Goal: Task Accomplishment & Management: Complete application form

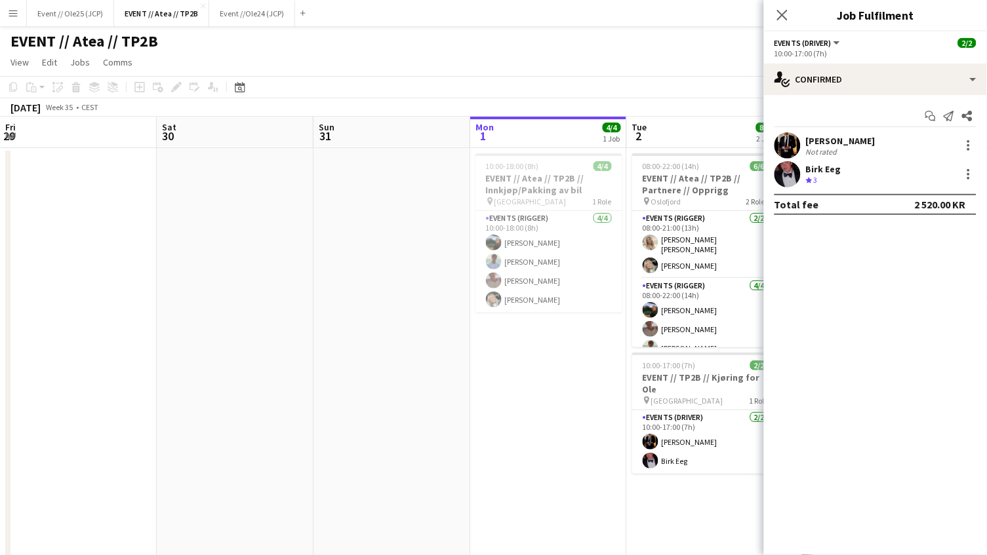
scroll to position [0, 435]
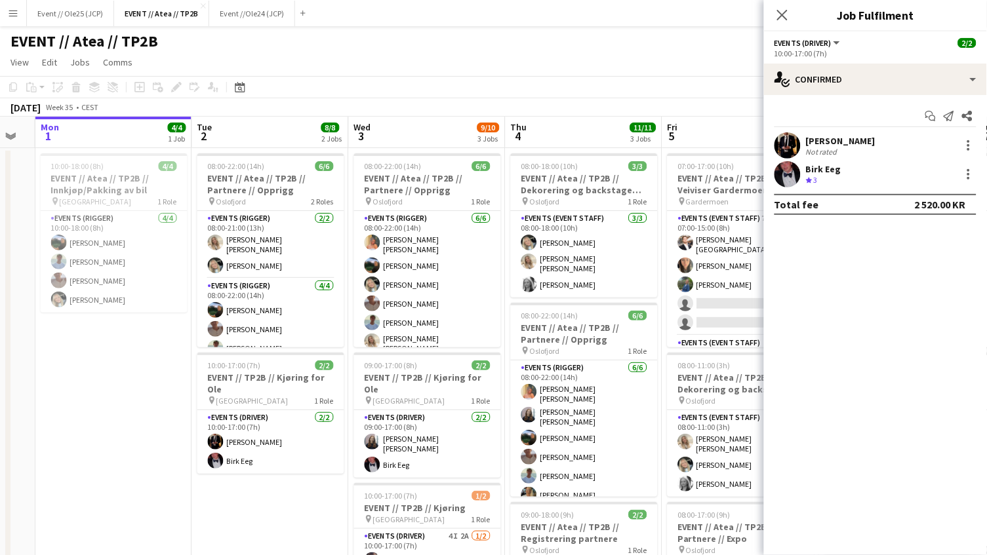
click at [492, 90] on app-toolbar "Copy Paste Paste Command V Paste with crew Command Shift V Paste linked Job [GE…" at bounding box center [493, 87] width 987 height 22
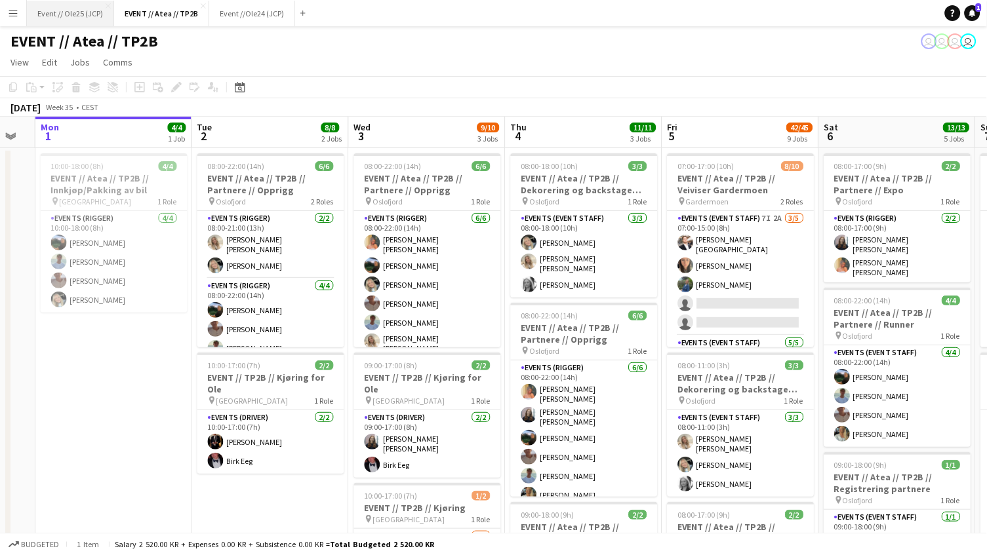
click at [72, 21] on button "Event // Ole25 (JCP) Close" at bounding box center [70, 14] width 87 height 26
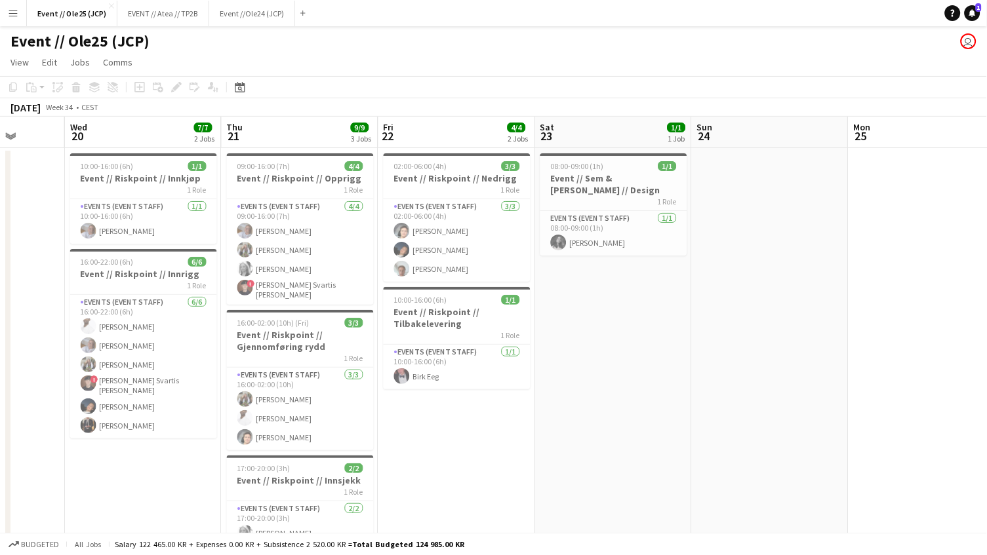
scroll to position [0, 382]
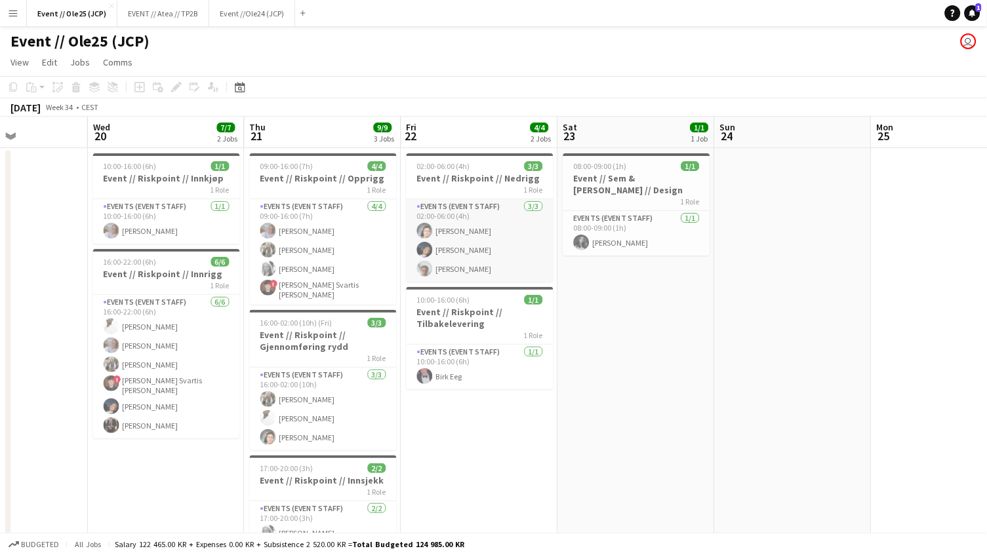
click at [457, 260] on app-card-role "Events (Event Staff) [DATE] 02:00-06:00 (4h) [PERSON_NAME] [PERSON_NAME]" at bounding box center [479, 240] width 147 height 83
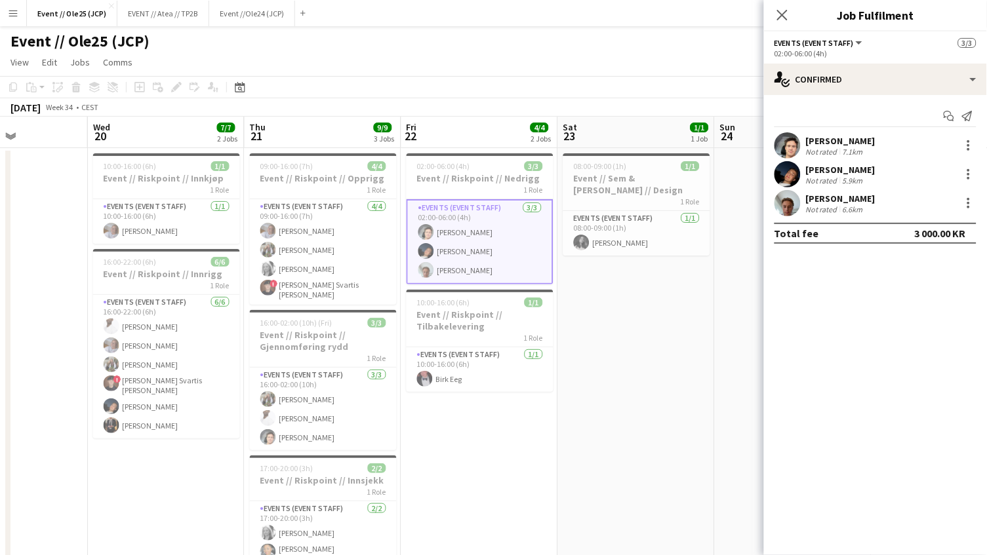
click at [828, 169] on div "[PERSON_NAME]" at bounding box center [840, 170] width 69 height 12
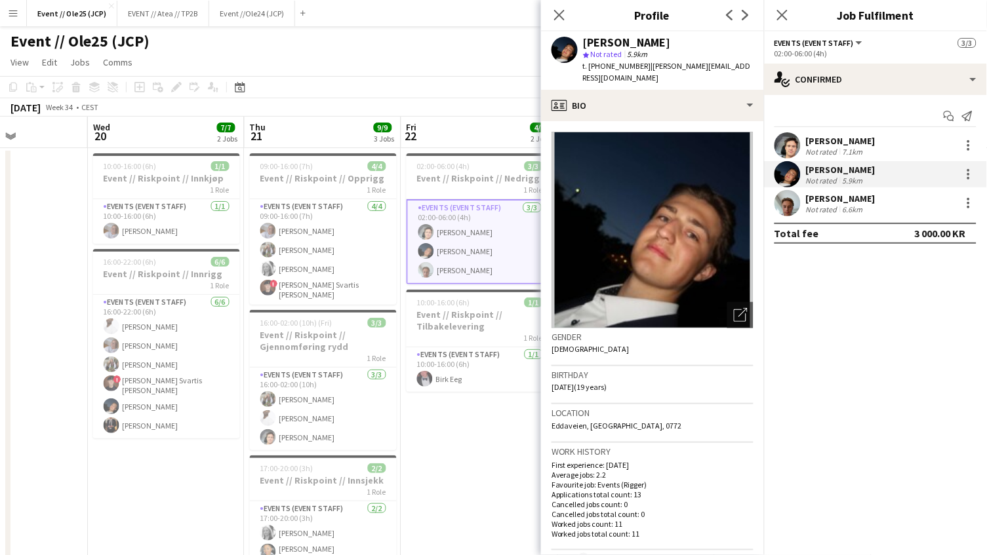
click at [831, 205] on div "Not rated" at bounding box center [823, 210] width 34 height 10
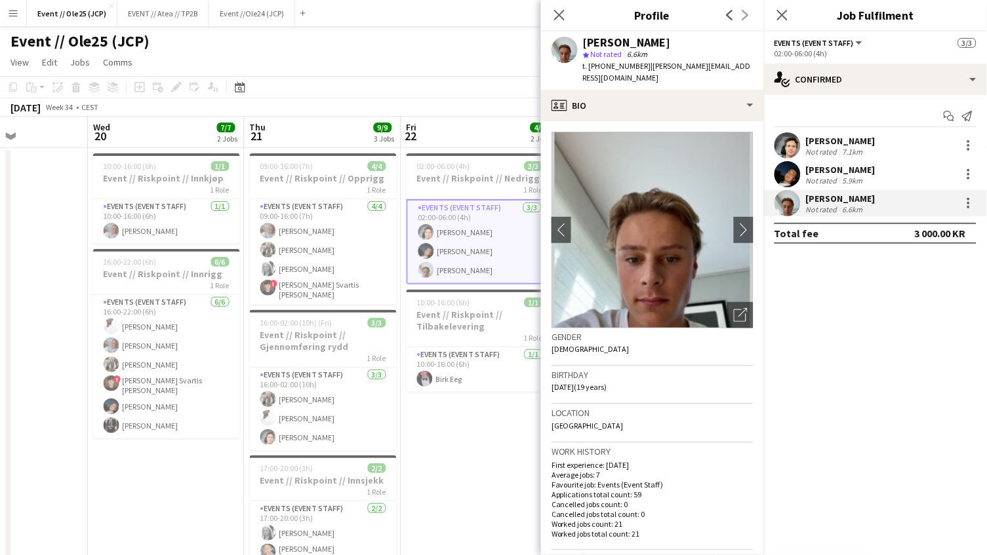
click at [838, 172] on div "[PERSON_NAME]" at bounding box center [840, 170] width 69 height 12
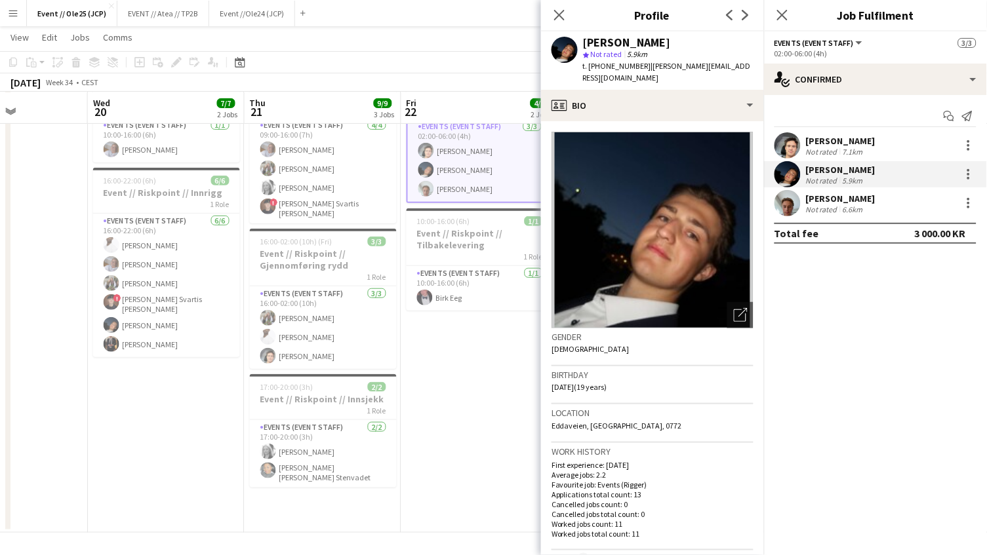
scroll to position [81, 0]
click at [307, 348] on app-card-role "Events (Event Staff) [DATE] 16:00-02:00 (10h) [PERSON_NAME] [PERSON_NAME]" at bounding box center [323, 327] width 147 height 83
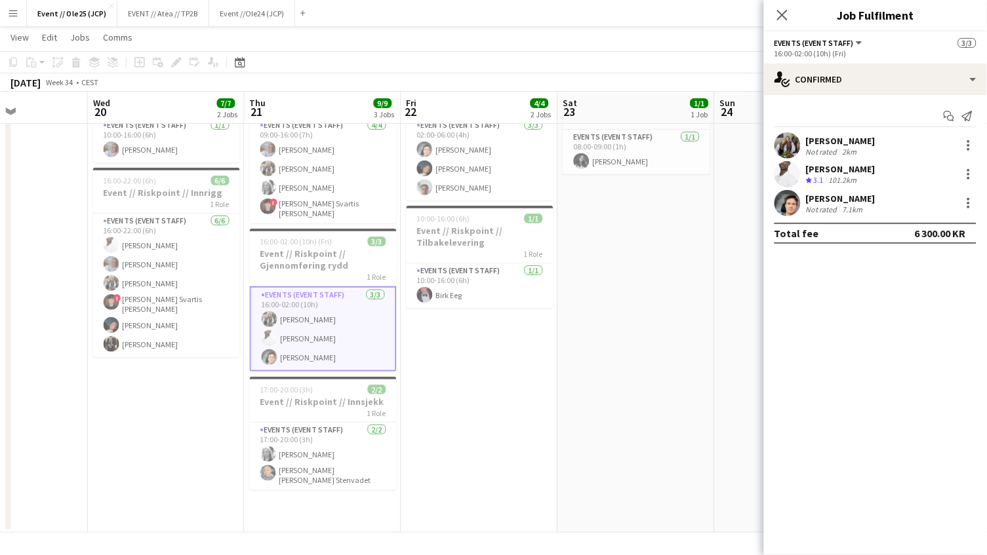
click at [827, 202] on div "[PERSON_NAME]" at bounding box center [840, 199] width 69 height 12
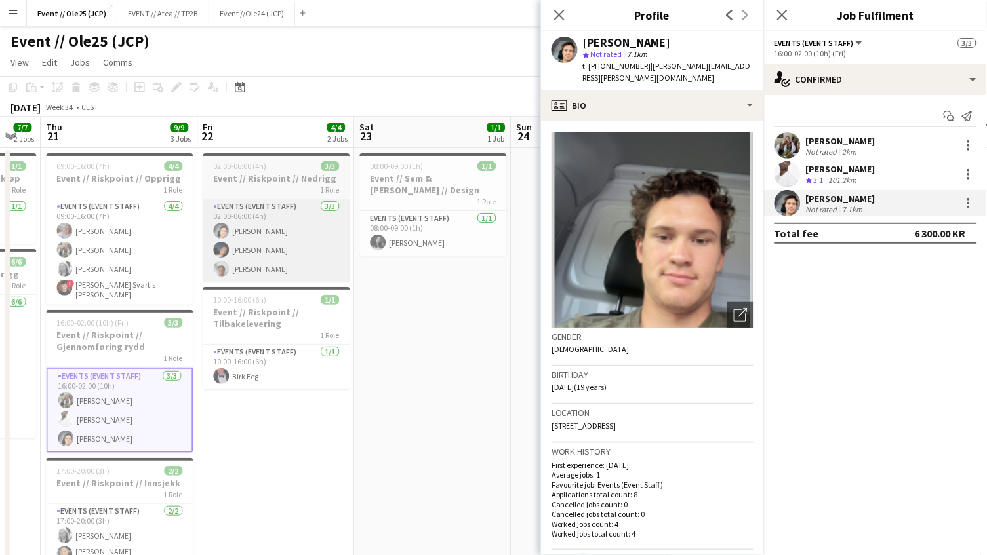
scroll to position [0, 0]
click at [273, 242] on app-card-role "Events (Event Staff) [DATE] 02:00-06:00 (4h) [PERSON_NAME] [PERSON_NAME]" at bounding box center [276, 240] width 147 height 83
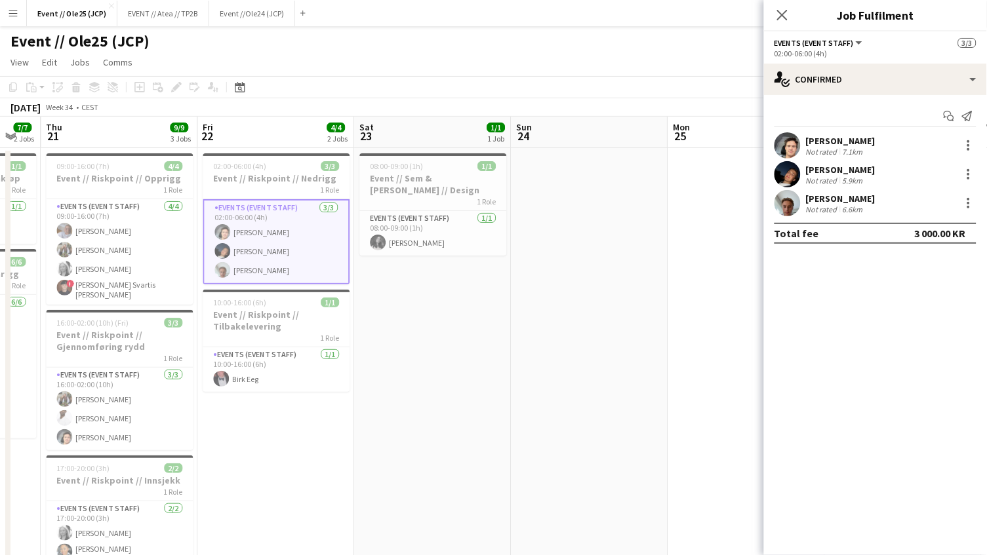
click at [852, 169] on div "[PERSON_NAME]" at bounding box center [840, 170] width 69 height 12
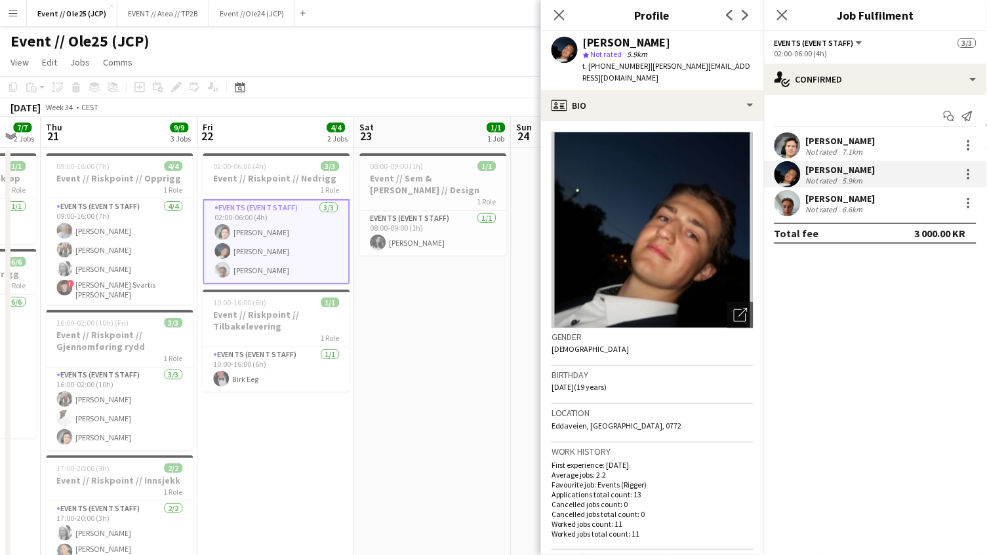
click at [831, 138] on div "[PERSON_NAME]" at bounding box center [840, 141] width 69 height 12
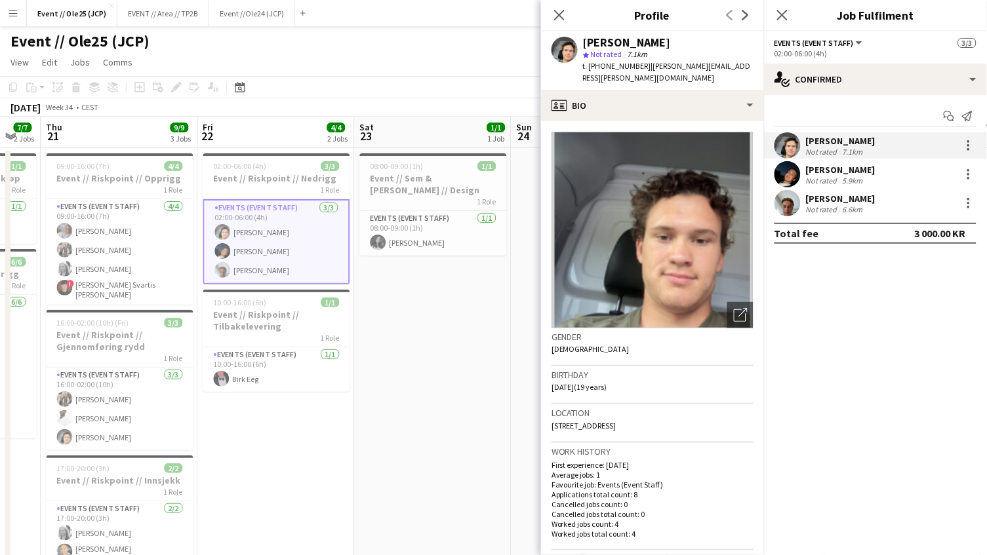
click at [833, 172] on div "[PERSON_NAME]" at bounding box center [840, 170] width 69 height 12
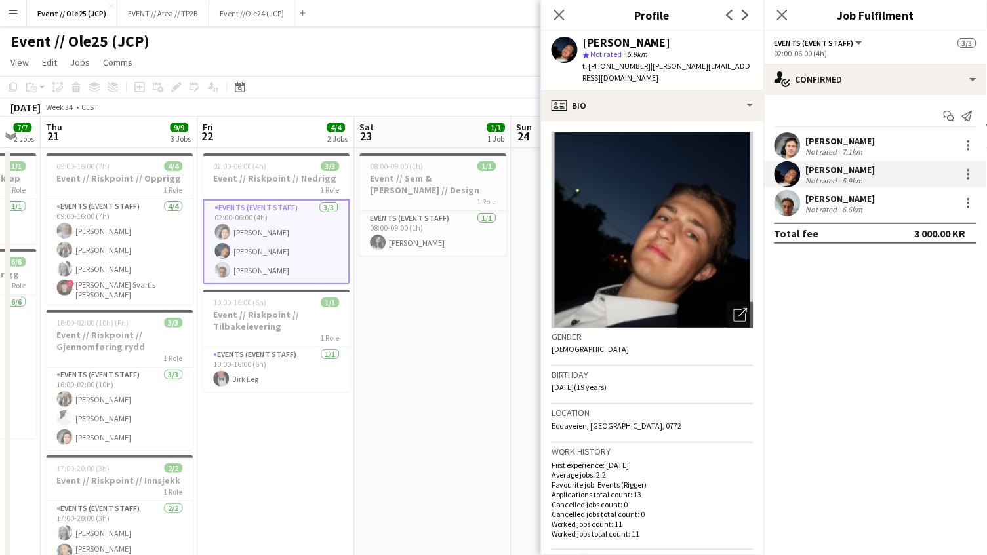
click at [809, 149] on div "Not rated" at bounding box center [823, 152] width 34 height 10
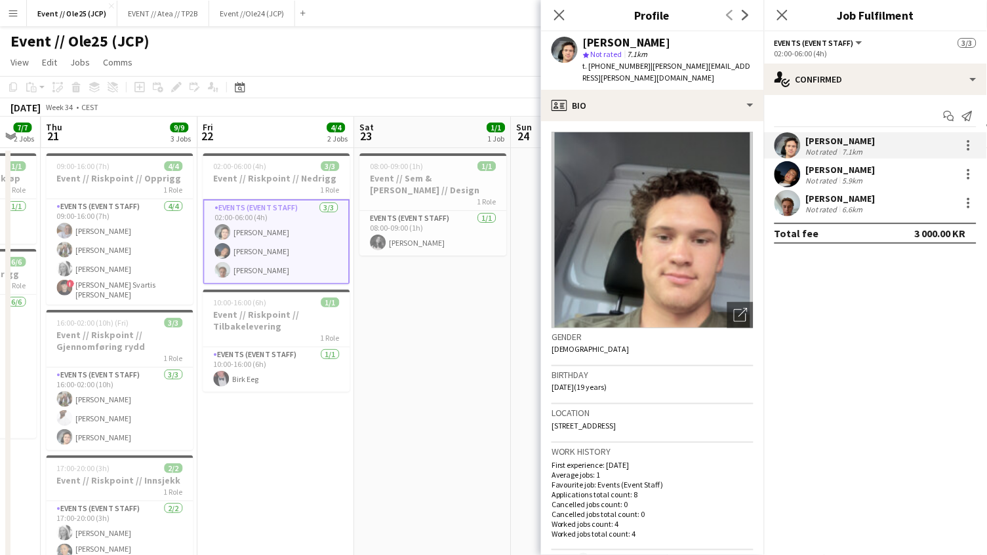
click at [823, 186] on div "[PERSON_NAME] Not rated 5.9km" at bounding box center [875, 174] width 223 height 26
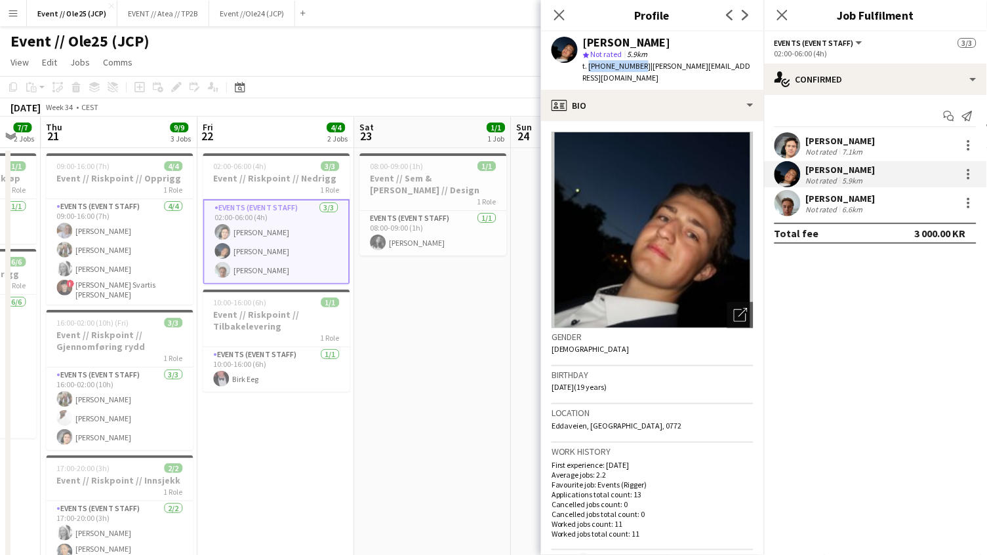
drag, startPoint x: 588, startPoint y: 64, endPoint x: 635, endPoint y: 62, distance: 46.6
click at [635, 62] on div "t. [PHONE_NUMBER] | [PERSON_NAME][EMAIL_ADDRESS][DOMAIN_NAME]" at bounding box center [668, 72] width 170 height 24
copy span "[PHONE_NUMBER]"
click at [778, 10] on icon at bounding box center [782, 15] width 12 height 12
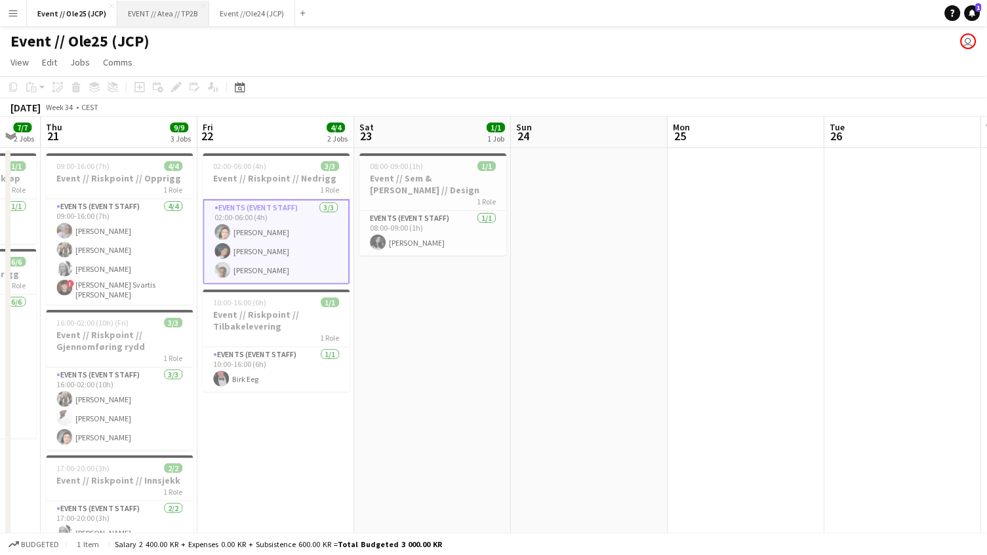
click at [181, 25] on button "EVENT // Atea // TP2B Close" at bounding box center [163, 14] width 92 height 26
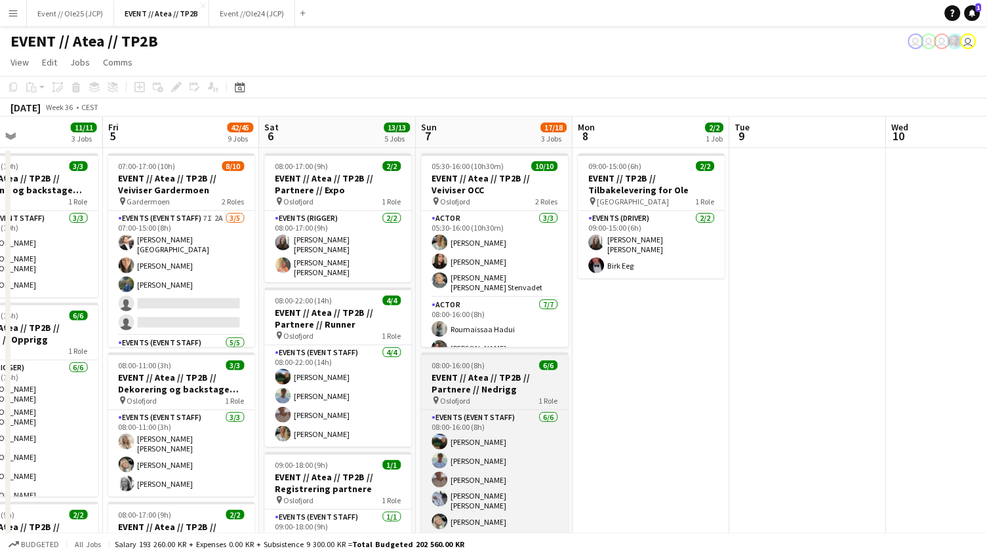
scroll to position [188, 0]
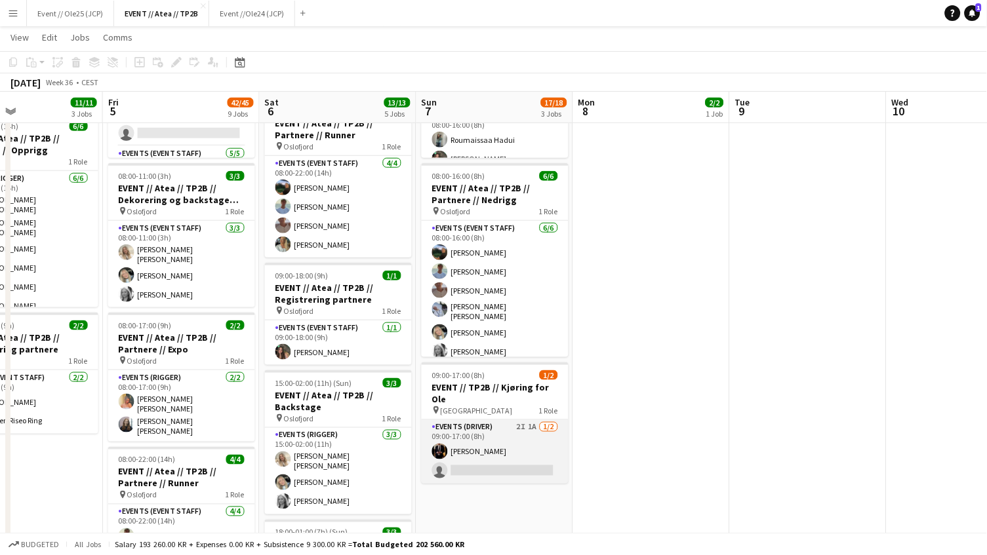
click at [493, 442] on app-card-role "Events (Driver) 2I 1A [DATE] 09:00-17:00 (8h) [PERSON_NAME] single-neutral-acti…" at bounding box center [495, 452] width 147 height 64
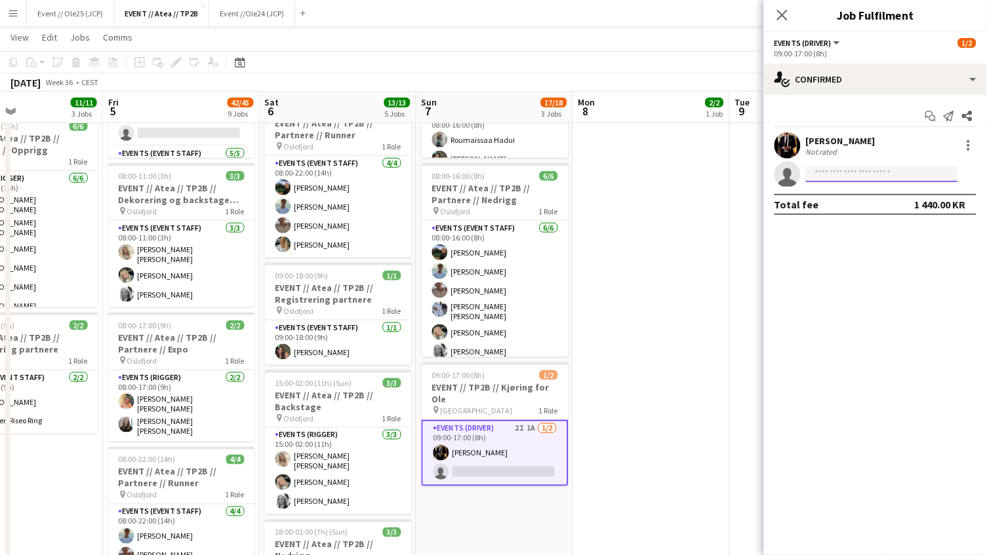
click at [810, 177] on input at bounding box center [882, 175] width 152 height 16
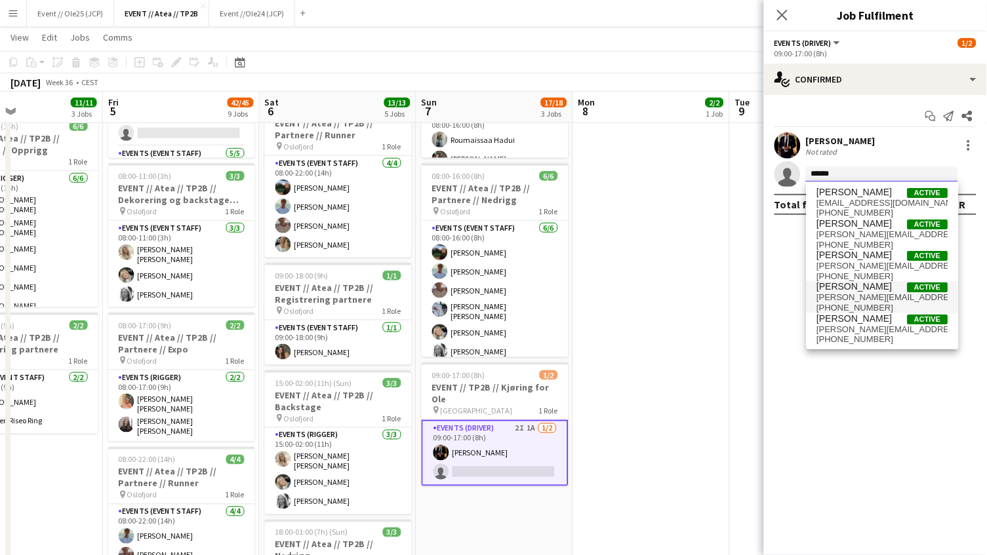
type input "******"
click at [867, 296] on span "[PERSON_NAME][EMAIL_ADDRESS][DOMAIN_NAME]" at bounding box center [882, 297] width 131 height 10
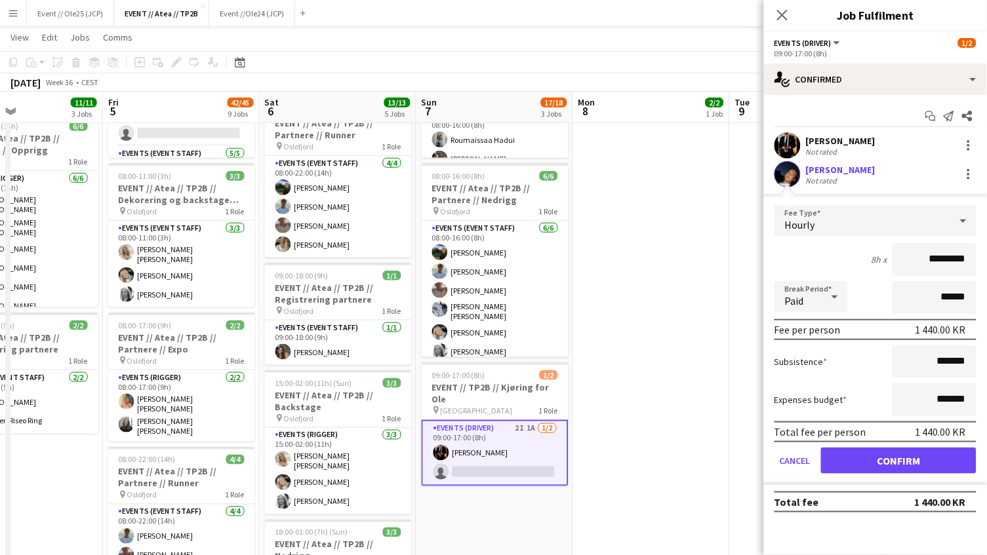
click at [883, 462] on button "Confirm" at bounding box center [898, 461] width 155 height 26
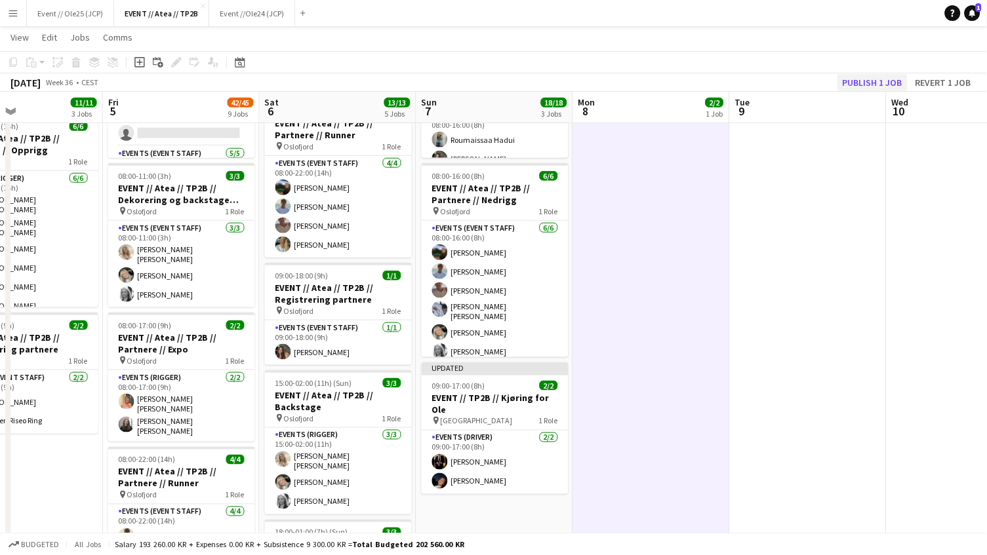
click at [876, 79] on button "Publish 1 job" at bounding box center [872, 82] width 70 height 17
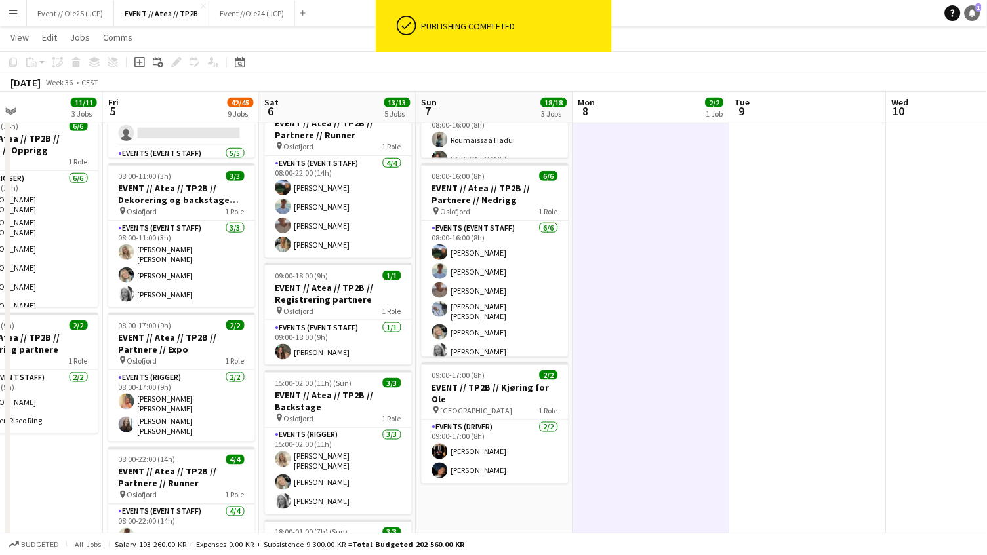
click at [977, 9] on span "1" at bounding box center [978, 7] width 6 height 9
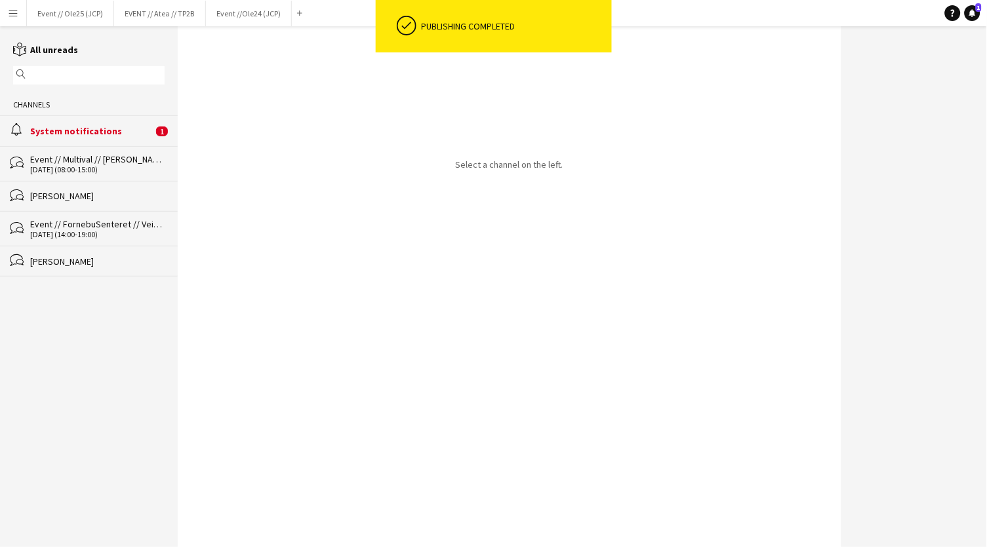
click at [982, 12] on div "Help Notifications 1" at bounding box center [966, 13] width 42 height 16
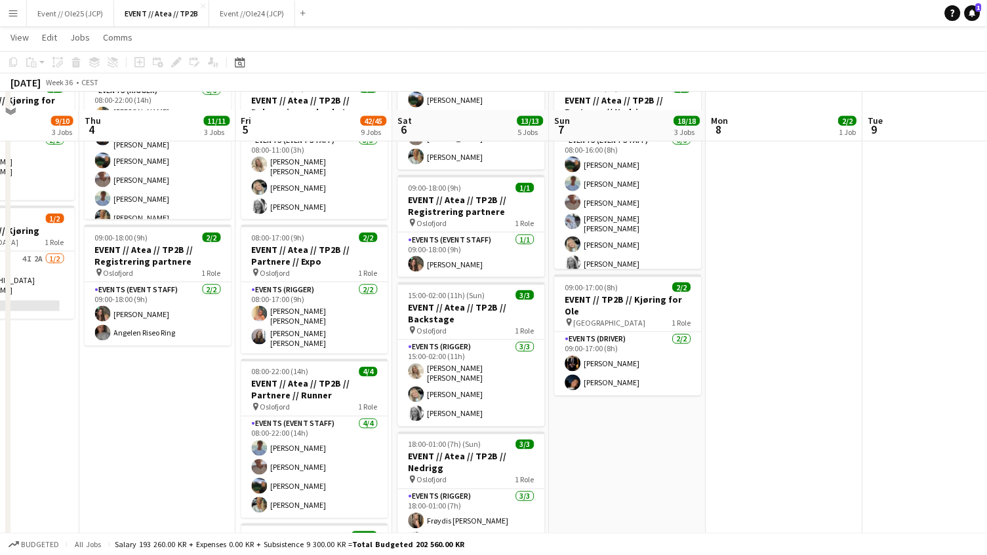
scroll to position [304, 0]
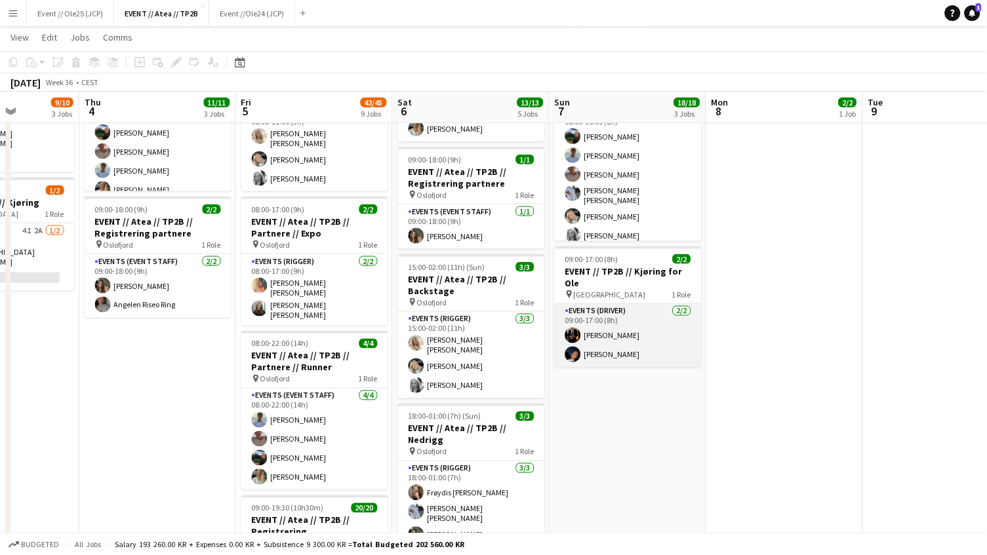
click at [641, 346] on app-card-role "Events (Driver) [DATE] 09:00-17:00 (8h) [PERSON_NAME] [PERSON_NAME]" at bounding box center [628, 336] width 147 height 64
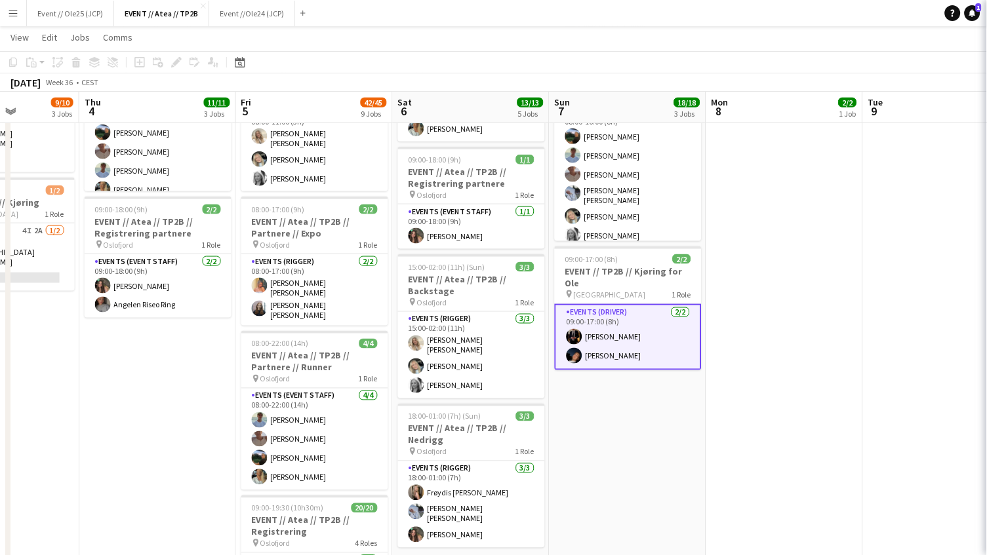
scroll to position [0, 390]
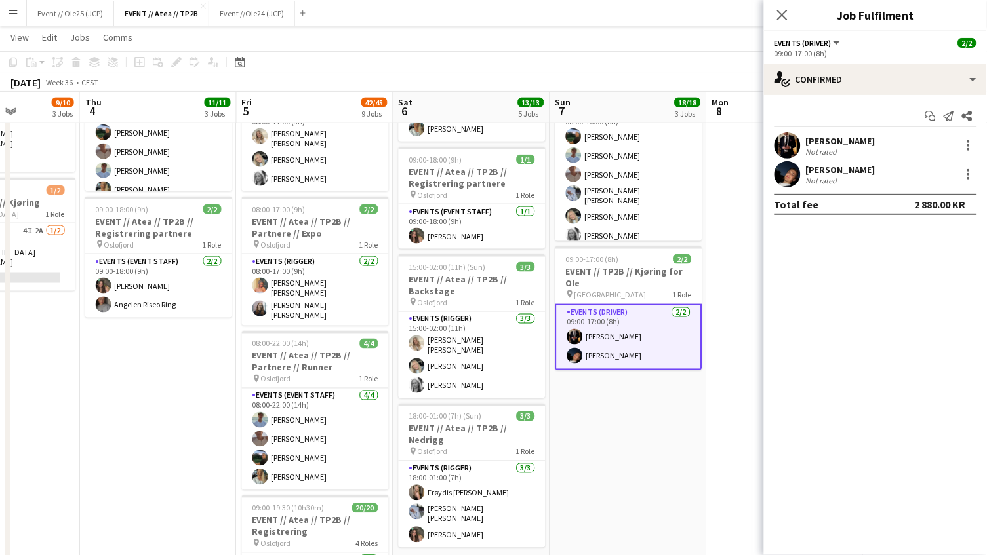
click at [841, 170] on div "[PERSON_NAME]" at bounding box center [840, 170] width 69 height 12
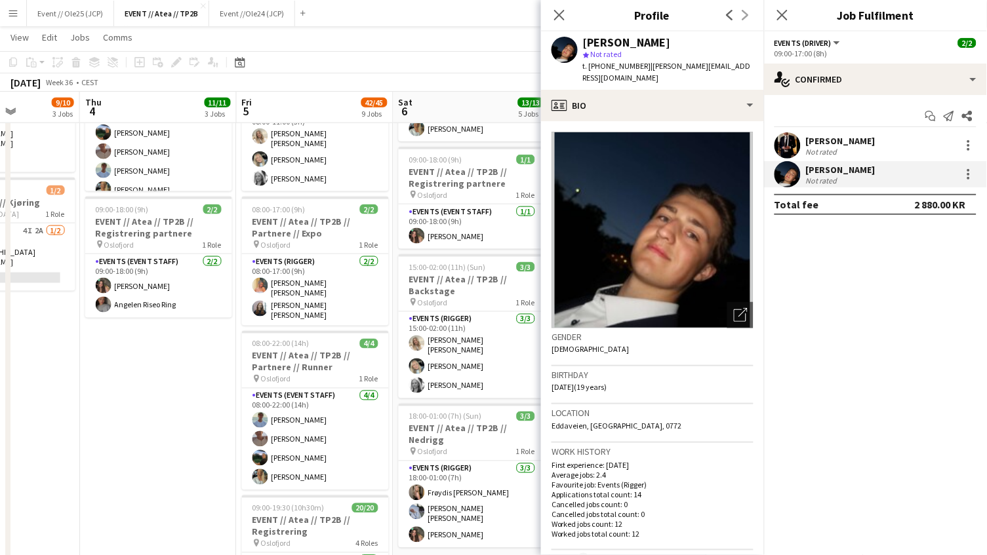
drag, startPoint x: 637, startPoint y: 65, endPoint x: 735, endPoint y: 65, distance: 97.7
click at [735, 65] on div "[PERSON_NAME] star Not rated t. [PHONE_NUMBER] | [PERSON_NAME][EMAIL_ADDRESS][D…" at bounding box center [652, 60] width 223 height 58
copy span "[PERSON_NAME][EMAIL_ADDRESS][DOMAIN_NAME]"
click at [790, 12] on div "Close pop-in" at bounding box center [782, 15] width 37 height 30
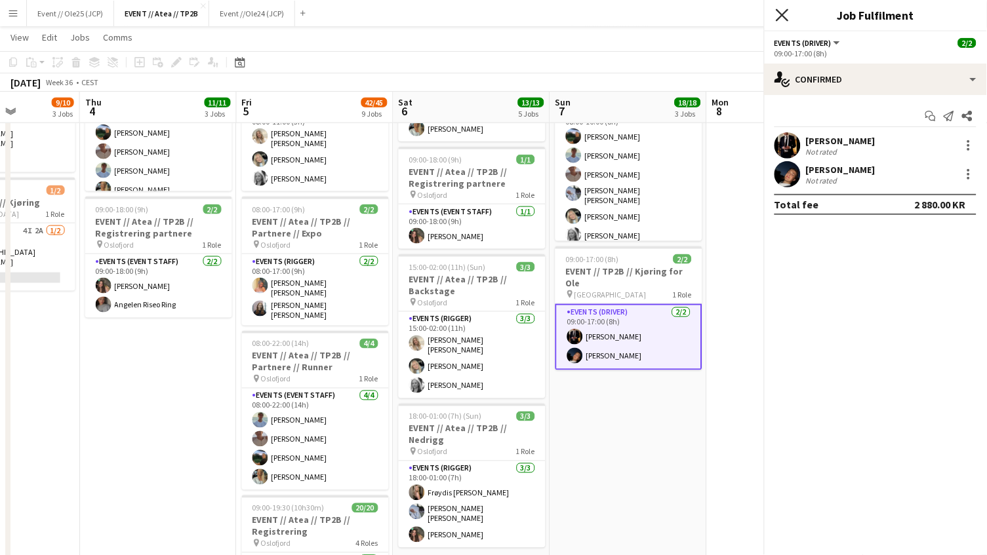
click at [781, 12] on icon "Close pop-in" at bounding box center [782, 15] width 12 height 12
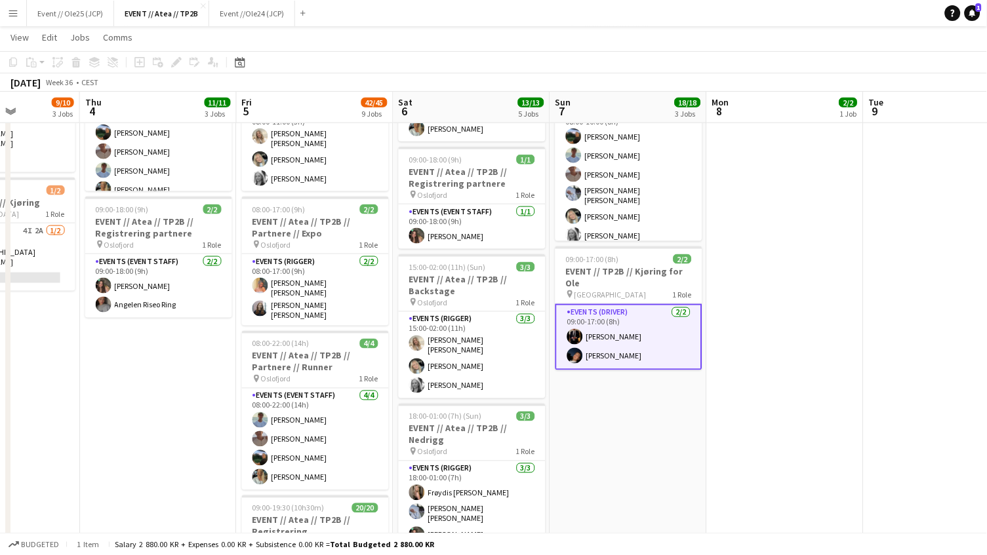
click at [759, 331] on app-date-cell "09:00-15:00 (6h) 2/2 EVENT // TP2B // Tilbakelevering for Ole pin Oslo 1 Role E…" at bounding box center [785, 511] width 157 height 1337
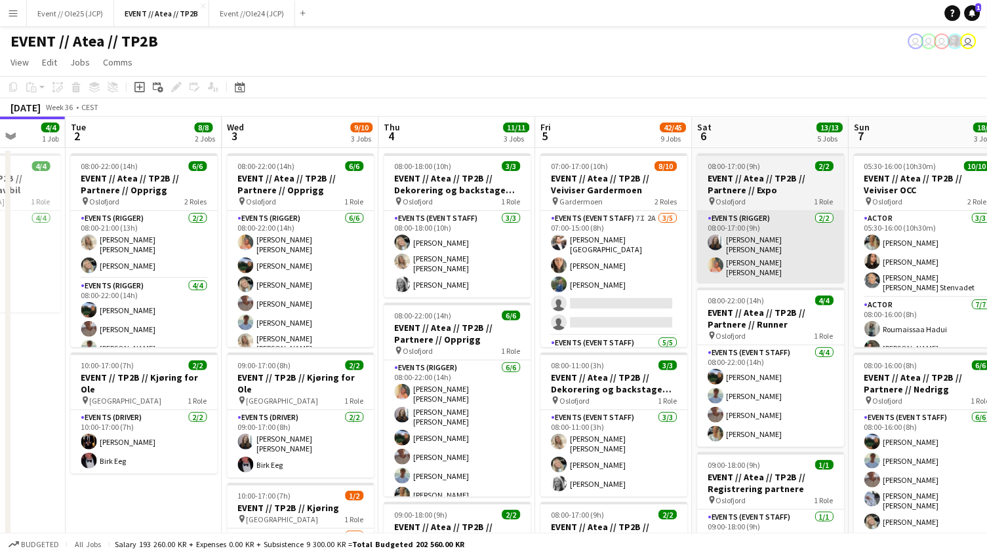
scroll to position [0, 411]
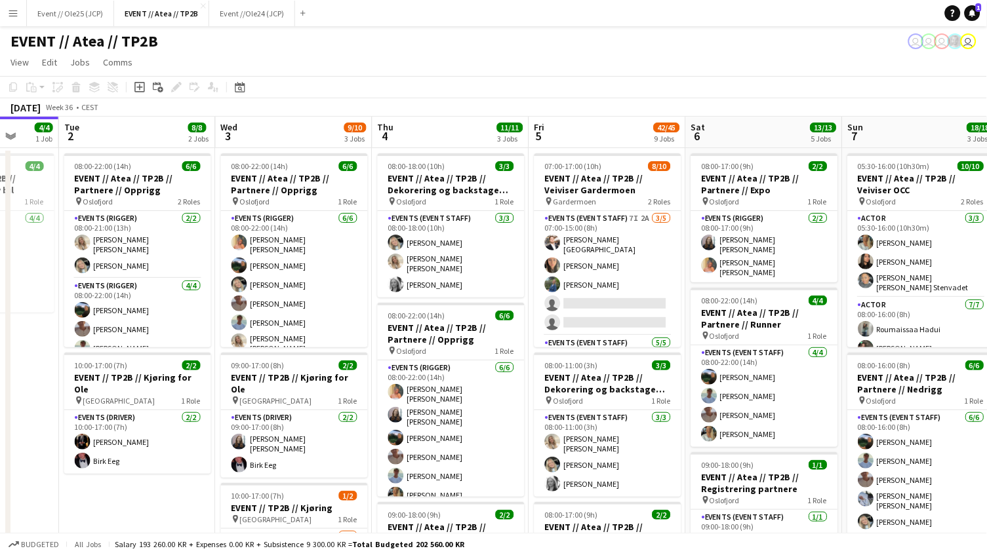
click at [903, 88] on app-toolbar "Copy Paste Paste Command V Paste with crew Command Shift V Paste linked Job [GE…" at bounding box center [493, 87] width 987 height 22
drag, startPoint x: 572, startPoint y: 71, endPoint x: 552, endPoint y: 34, distance: 41.6
click at [552, 34] on div "EVENT // Atea // TP2B user" at bounding box center [493, 38] width 987 height 25
